Goal: Navigation & Orientation: Find specific page/section

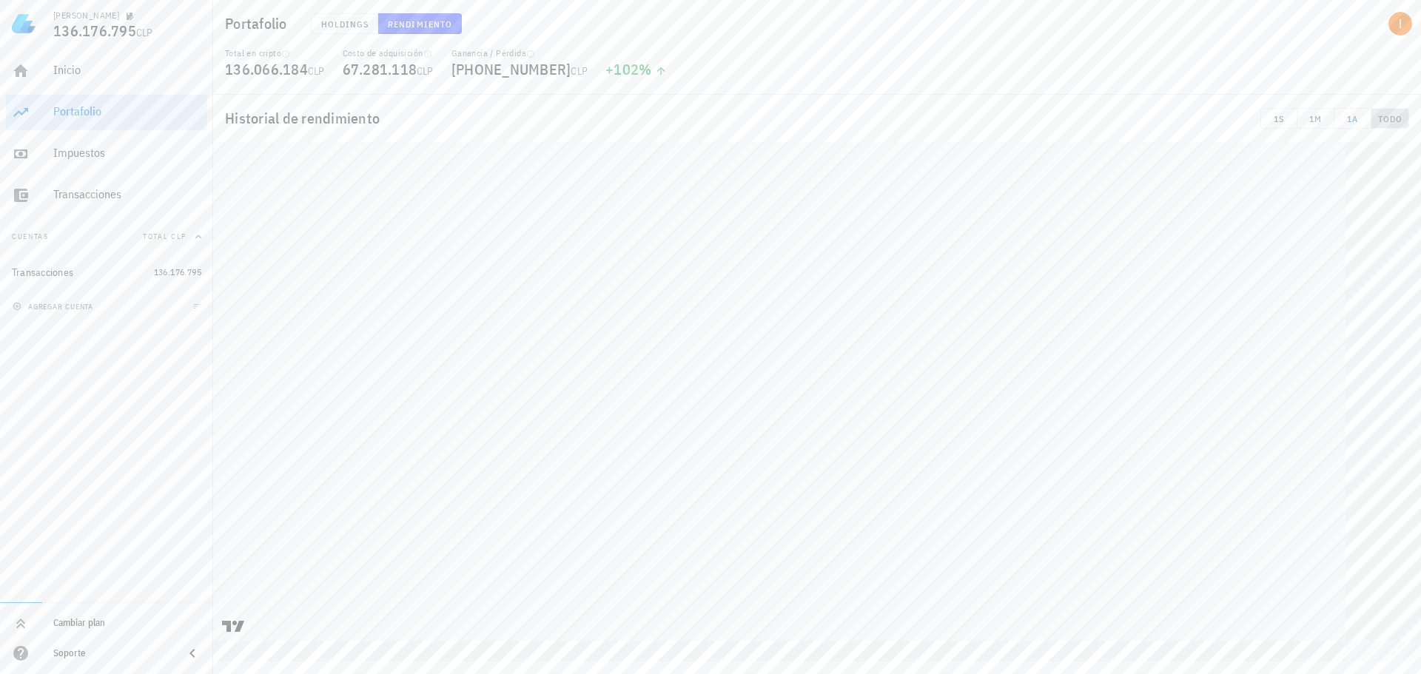
click at [1391, 118] on span "TODO" at bounding box center [1389, 118] width 25 height 11
drag, startPoint x: 1155, startPoint y: 120, endPoint x: 1026, endPoint y: 129, distance: 129.1
click at [1026, 129] on div "Historial de rendimiento 1S 1M 1A TODO" at bounding box center [817, 118] width 1208 height 47
click at [149, 195] on div "Transacciones" at bounding box center [127, 194] width 148 height 14
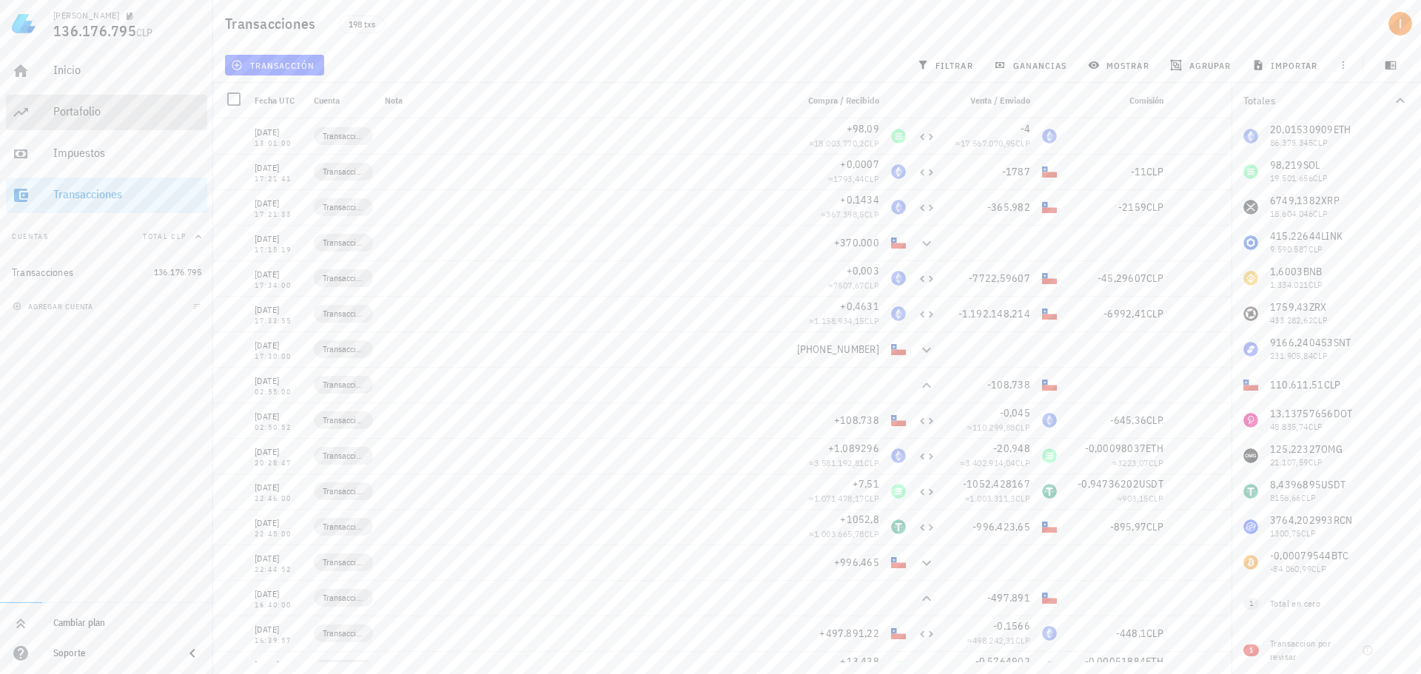
click at [107, 101] on div "Portafolio" at bounding box center [127, 111] width 148 height 33
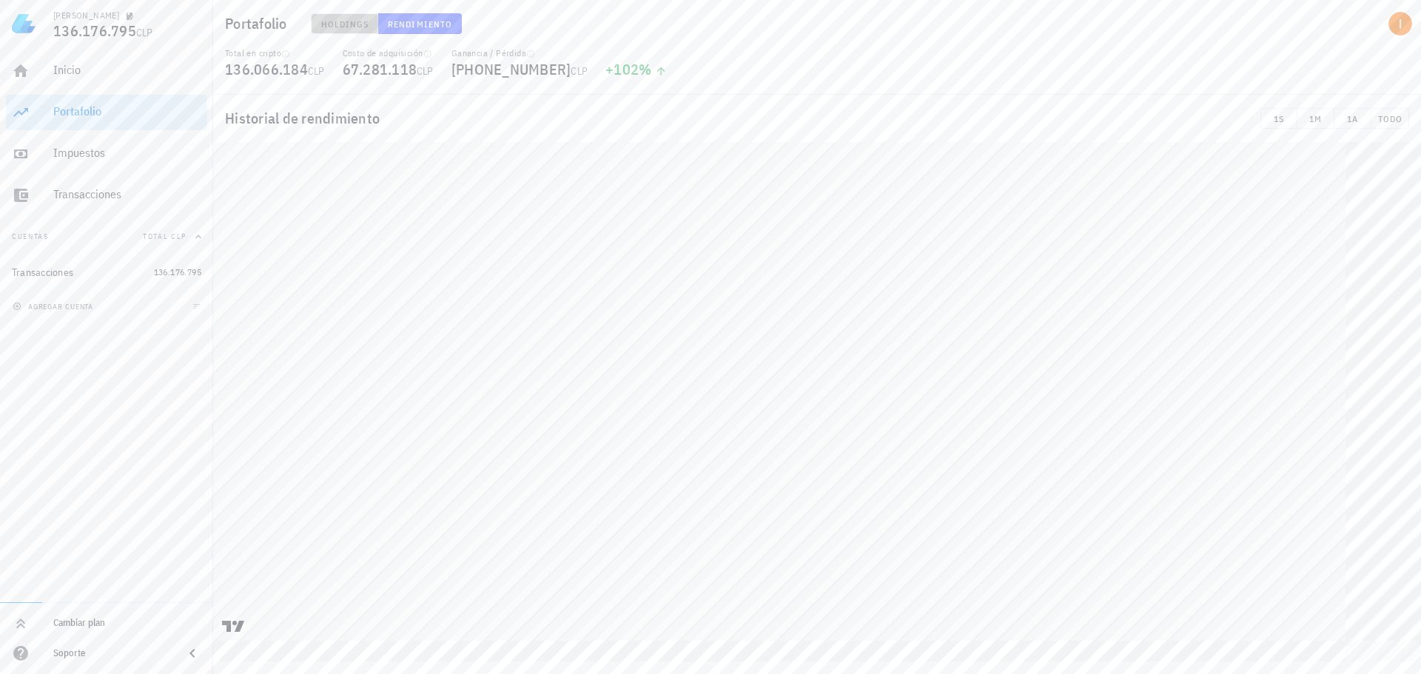
click at [334, 22] on span "Holdings" at bounding box center [344, 24] width 49 height 11
